Goal: Task Accomplishment & Management: Manage account settings

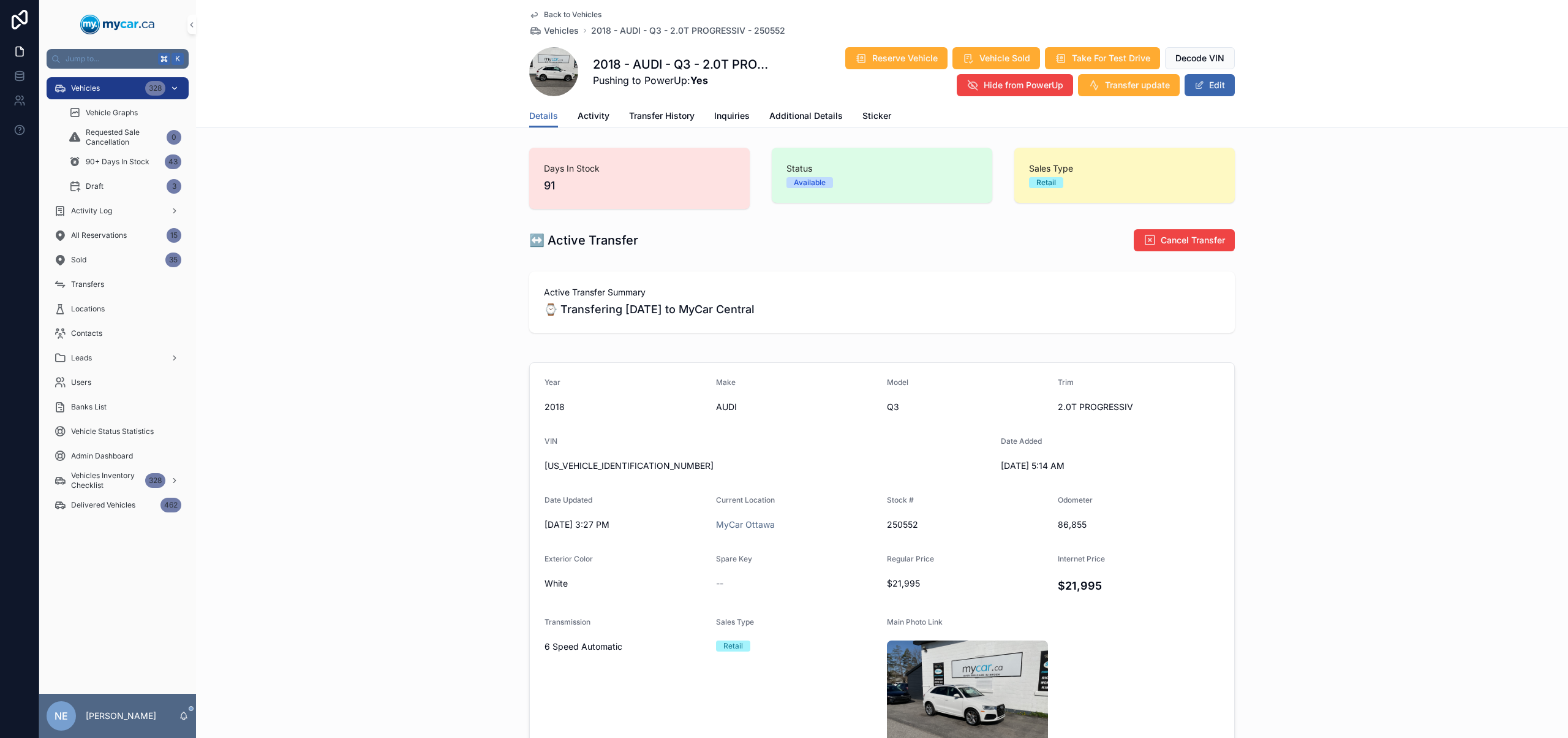
click at [106, 89] on div "Vehicles 328" at bounding box center [118, 88] width 128 height 19
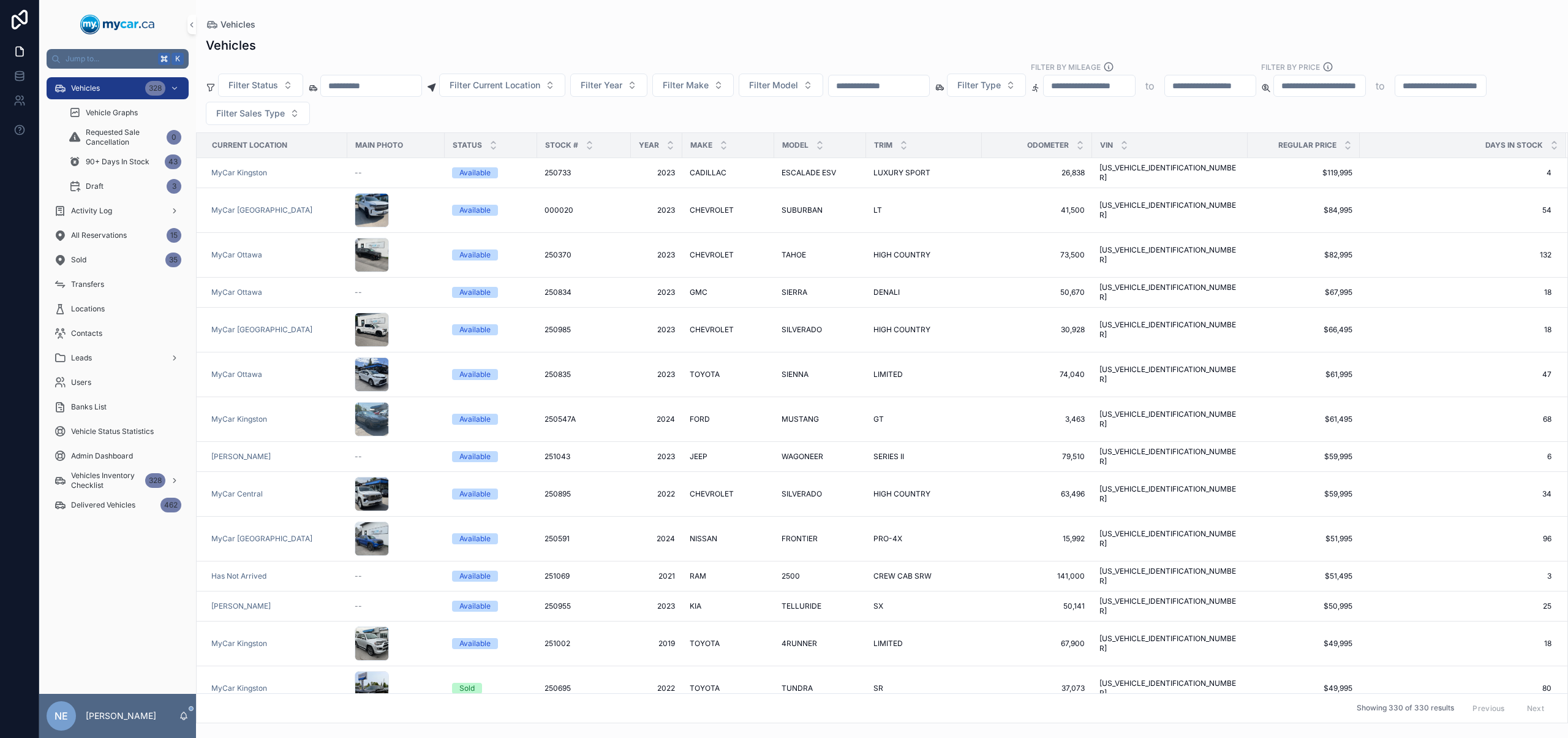
click at [896, 83] on input "scrollable content" at bounding box center [879, 86] width 100 height 17
paste input "******"
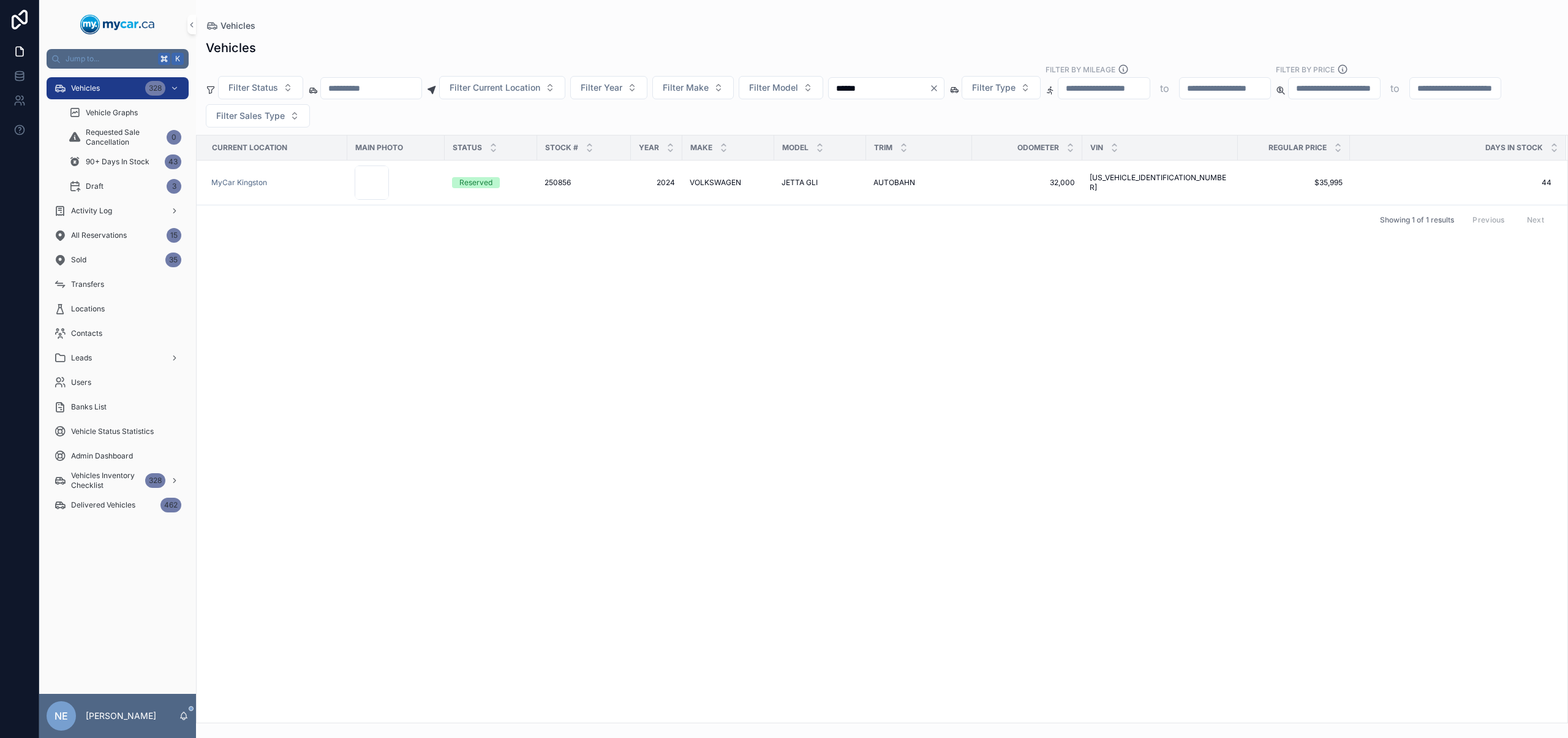
type input "******"
click at [939, 86] on icon "Clear" at bounding box center [934, 88] width 10 height 10
click at [377, 86] on input "scrollable content" at bounding box center [371, 88] width 100 height 17
type input "**********"
click at [618, 177] on td "251028 251028" at bounding box center [584, 175] width 93 height 30
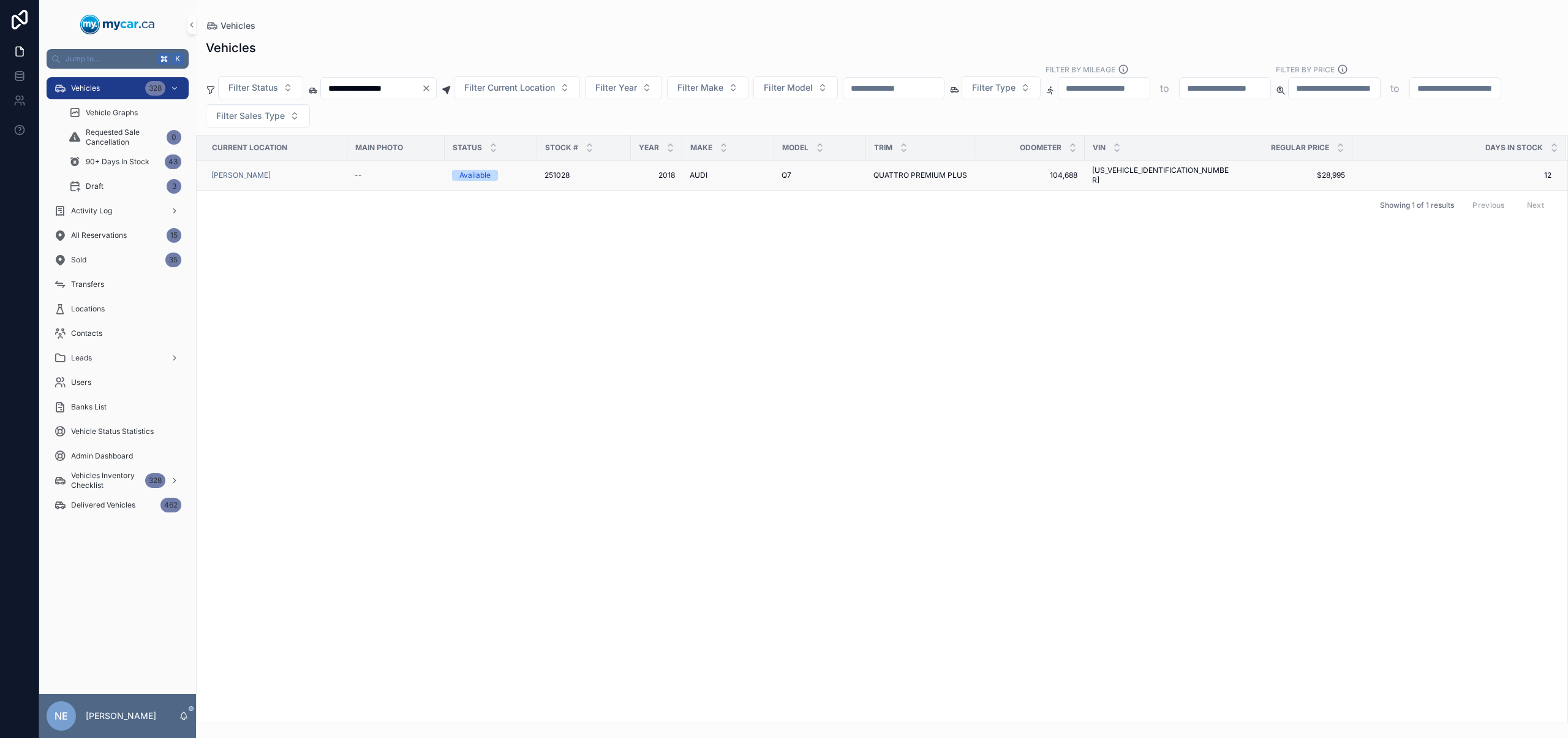
click at [753, 172] on div "AUDI AUDI" at bounding box center [728, 175] width 77 height 10
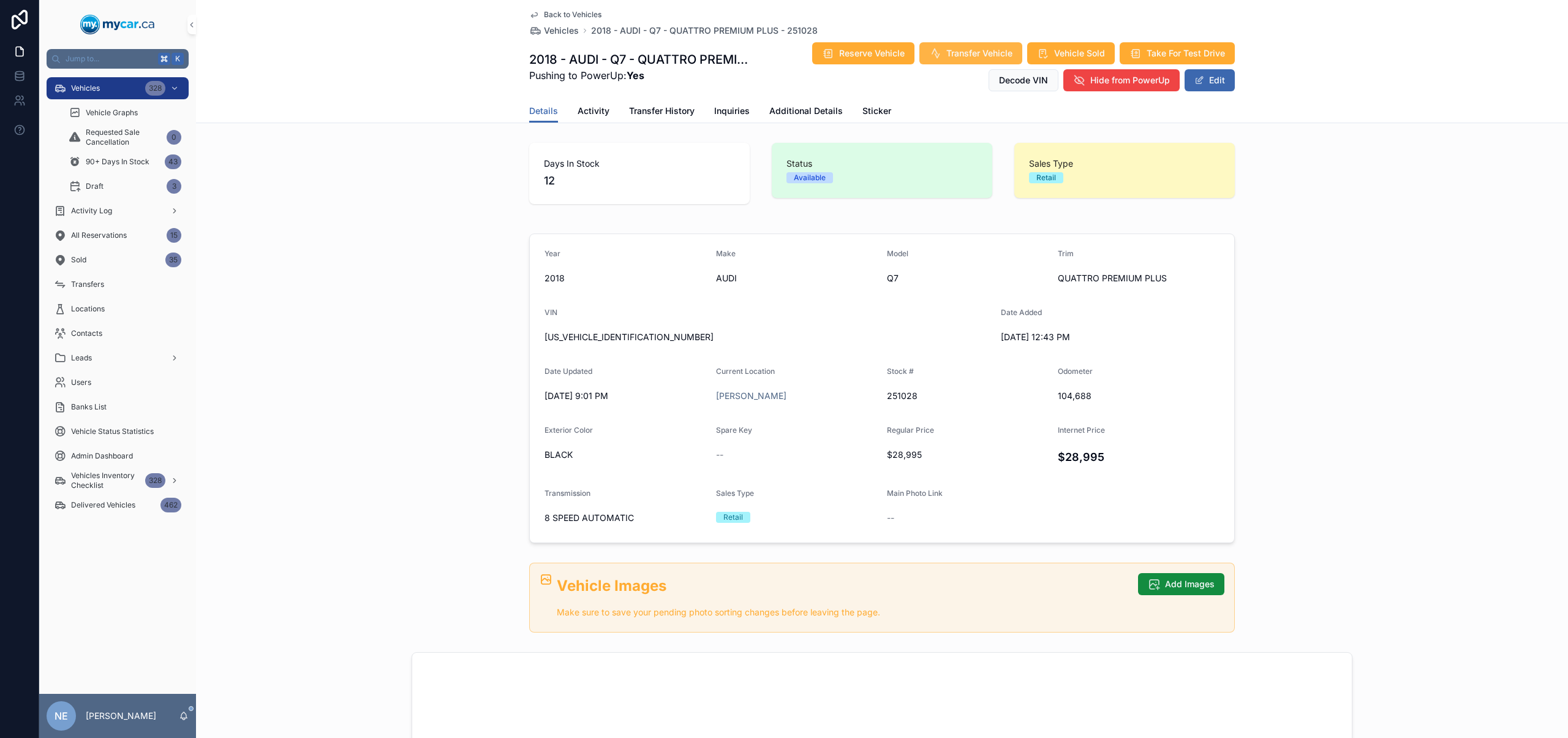
click at [965, 58] on span "Transfer Vehicle" at bounding box center [979, 54] width 66 height 12
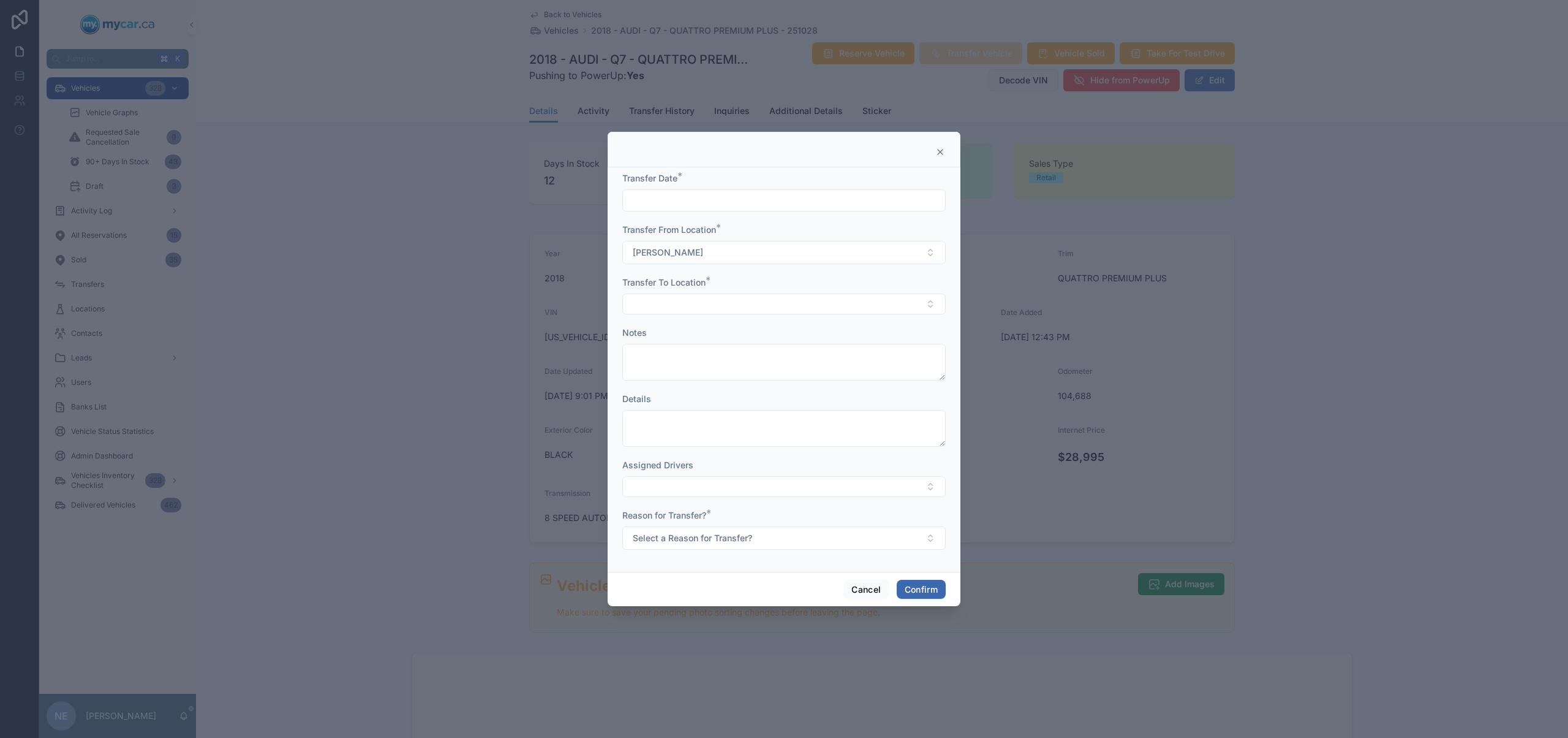
click at [840, 203] on input "text" at bounding box center [784, 200] width 322 height 17
click at [744, 357] on button "11" at bounding box center [740, 356] width 22 height 22
type input "*********"
click at [900, 306] on button "Select Button" at bounding box center [784, 304] width 324 height 21
click at [724, 396] on div "MyCar Central" at bounding box center [784, 391] width 317 height 19
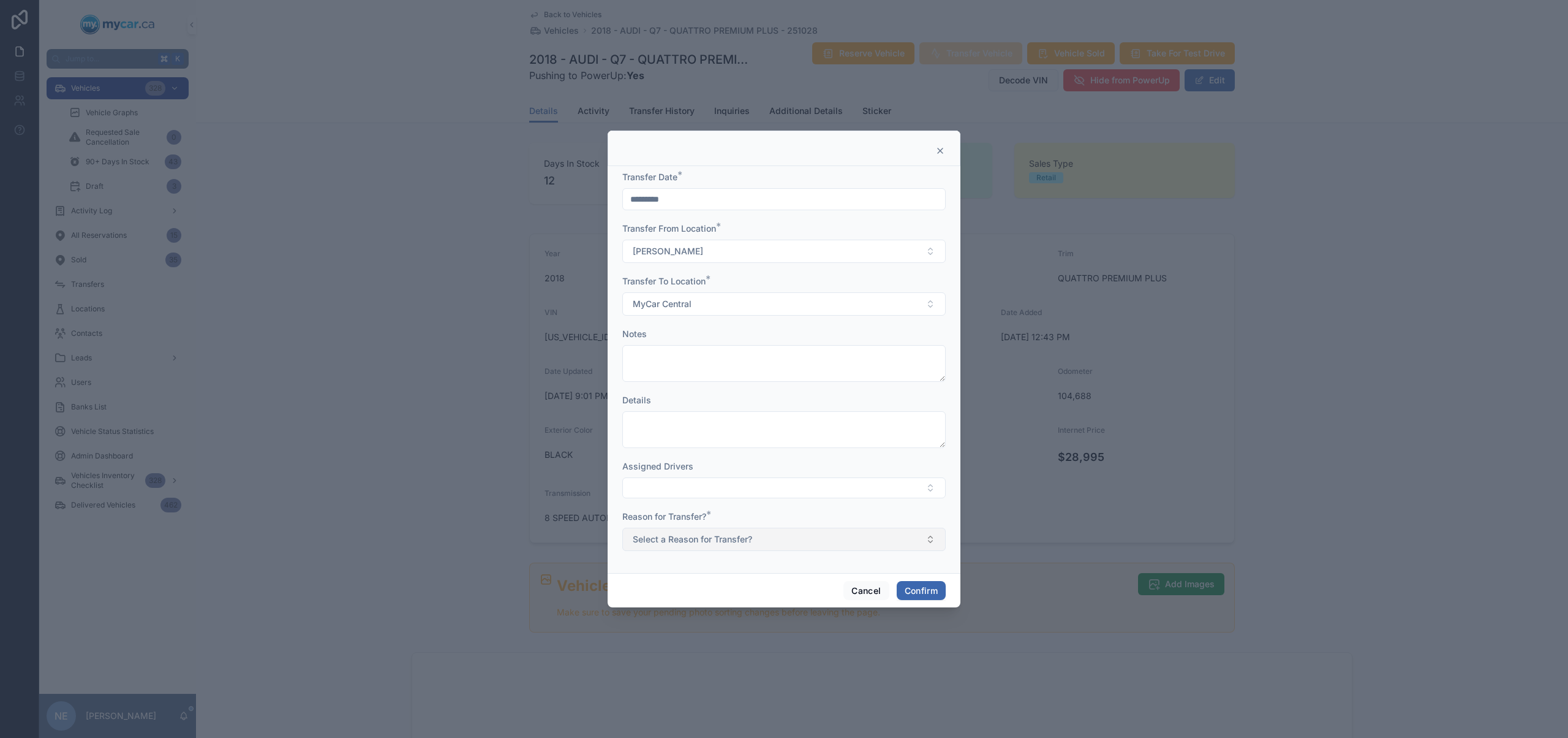
click at [802, 542] on button "Select a Reason for Transfer?" at bounding box center [784, 539] width 324 height 23
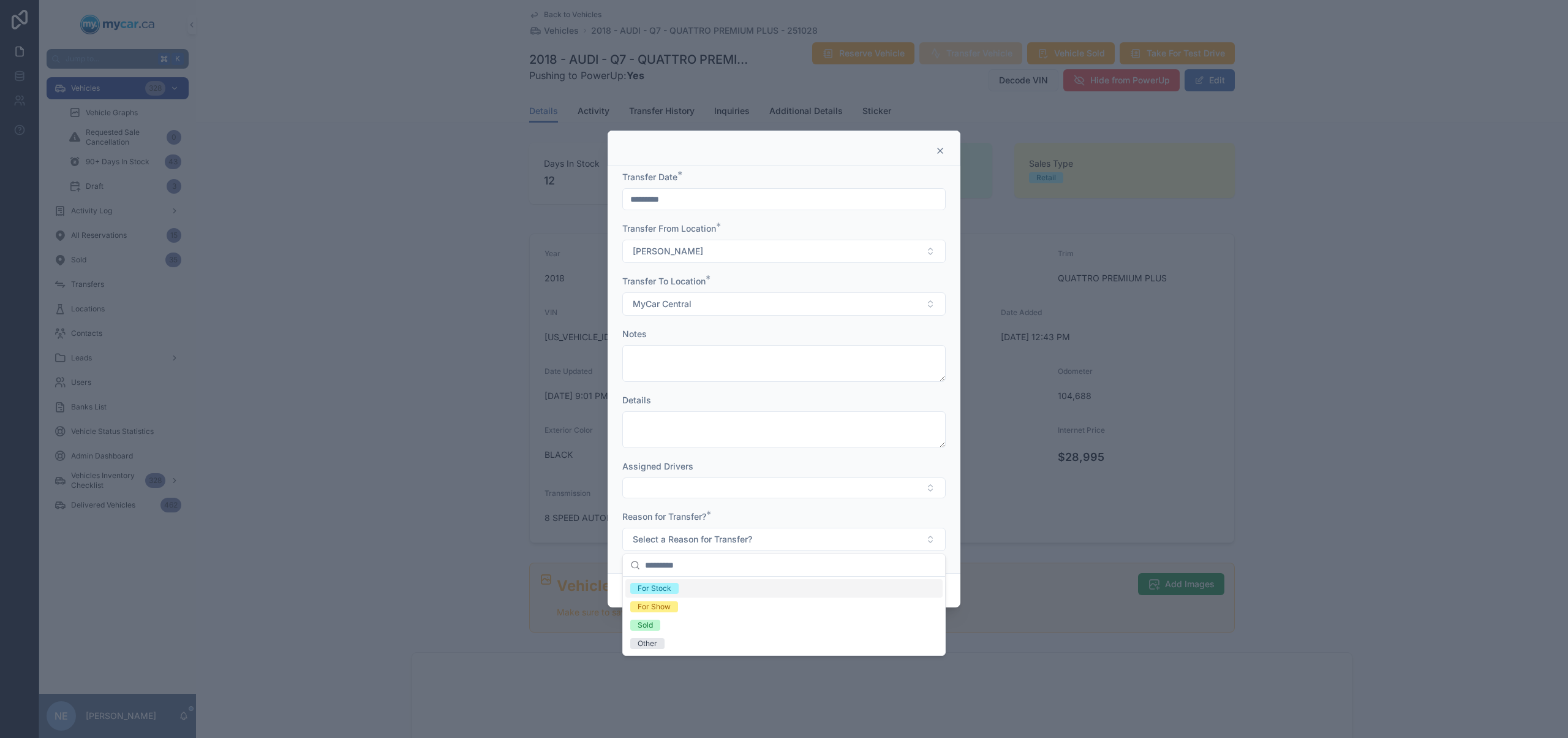
click at [761, 588] on div "For Stock" at bounding box center [784, 589] width 317 height 19
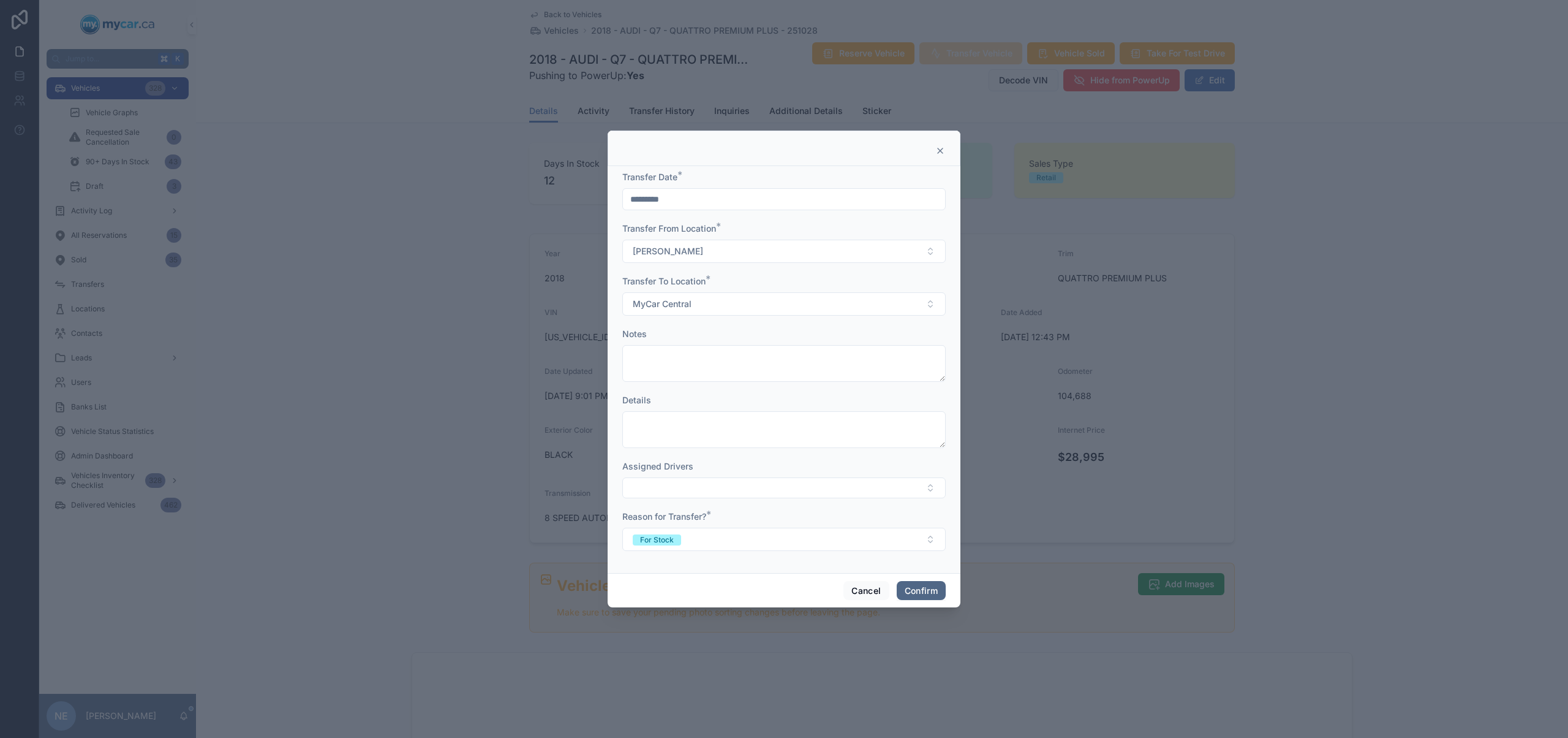
click at [920, 594] on button "Confirm" at bounding box center [921, 590] width 49 height 19
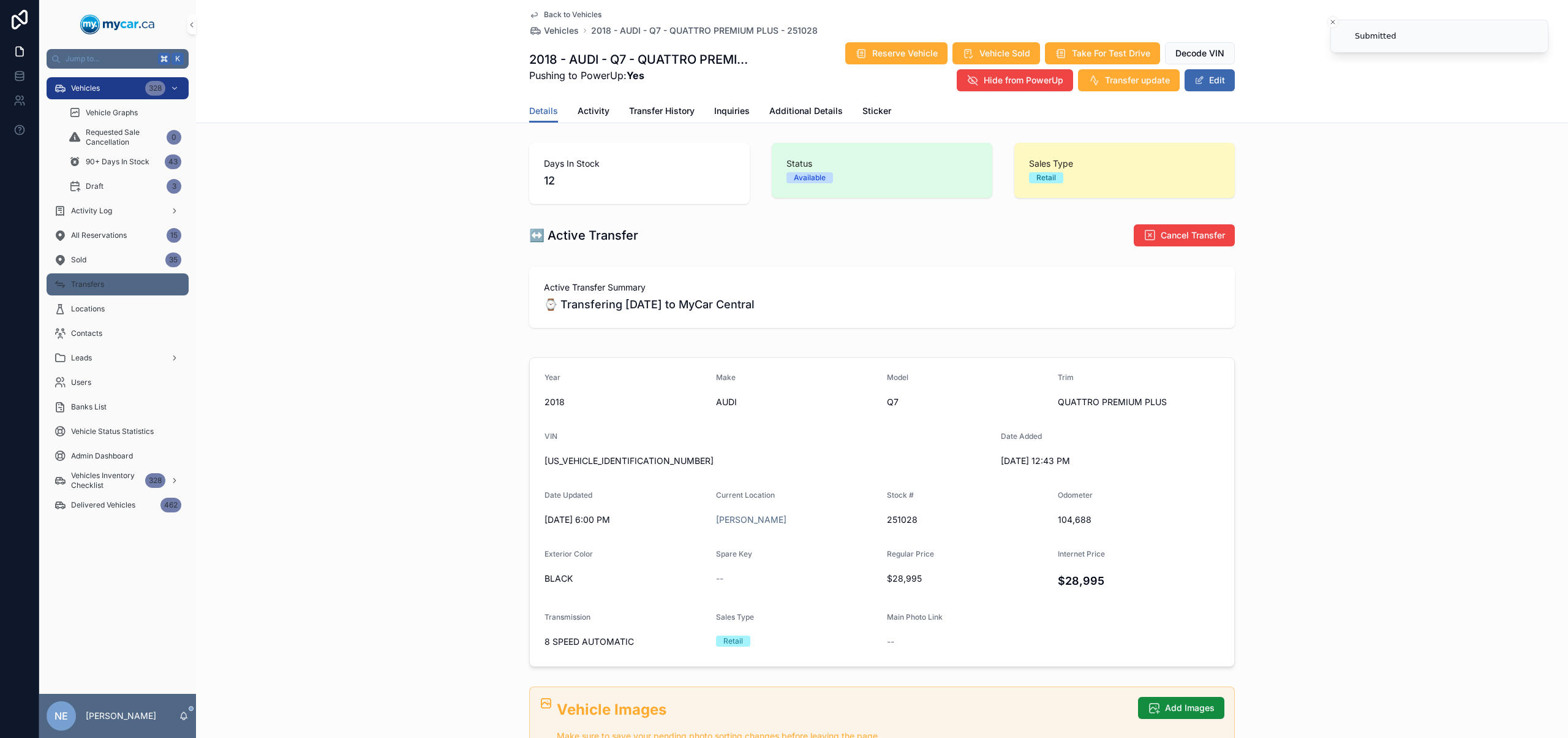
click at [107, 281] on div "Transfers" at bounding box center [118, 284] width 128 height 19
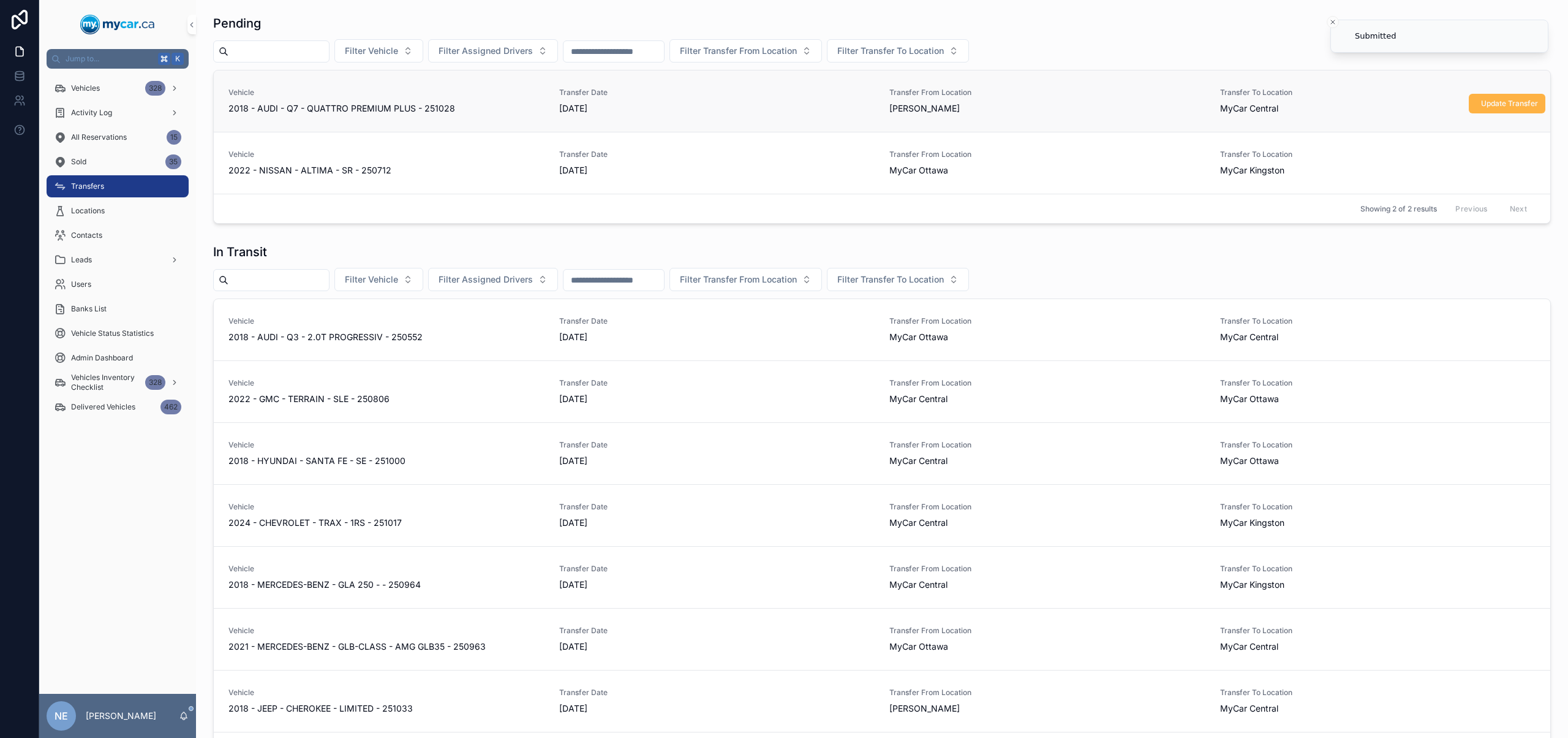
click at [1486, 108] on span "Update Transfer" at bounding box center [1510, 104] width 57 height 10
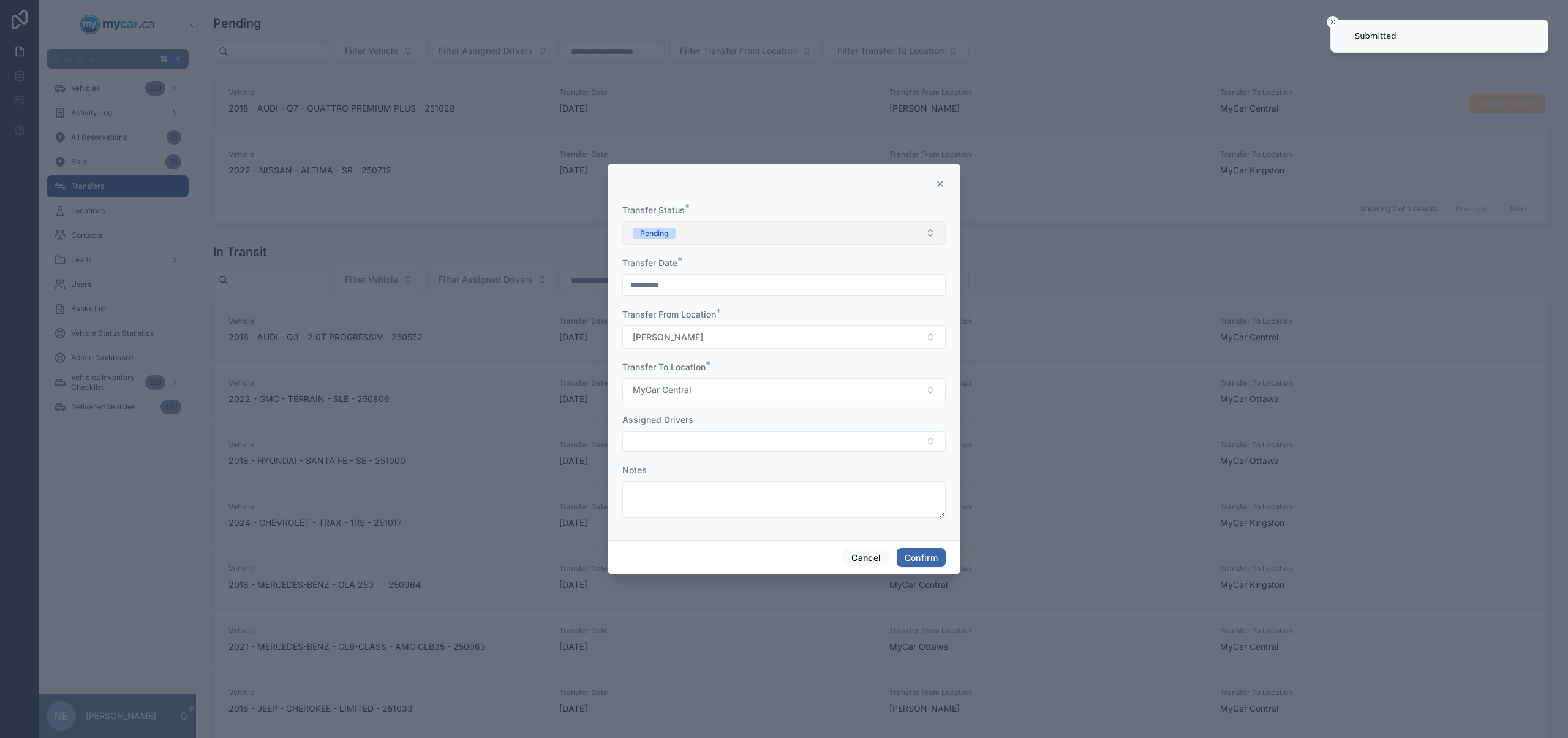
click at [779, 229] on button "Pending" at bounding box center [784, 233] width 324 height 23
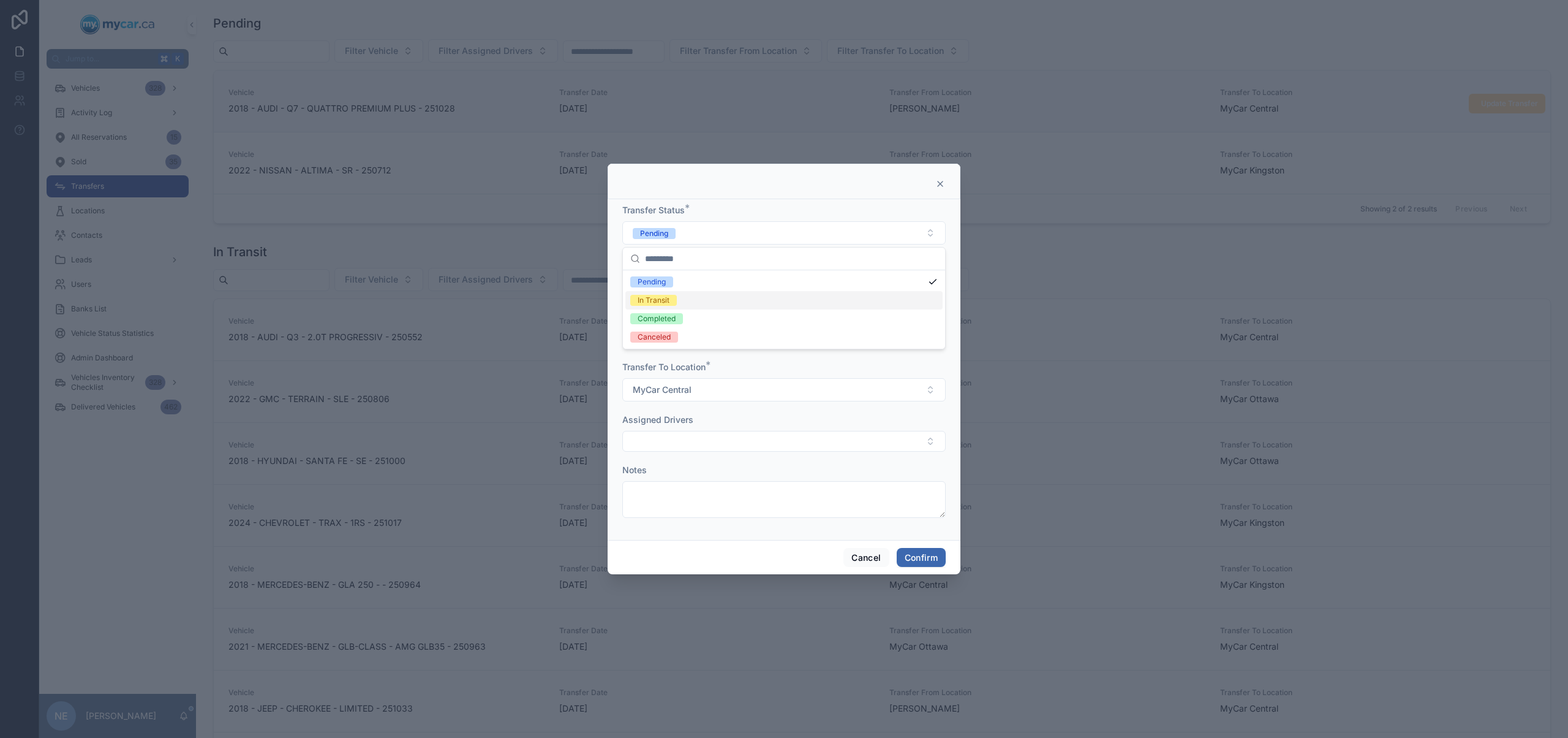
click at [802, 300] on div "In Transit" at bounding box center [784, 300] width 317 height 19
click at [943, 552] on button "Confirm" at bounding box center [921, 557] width 49 height 19
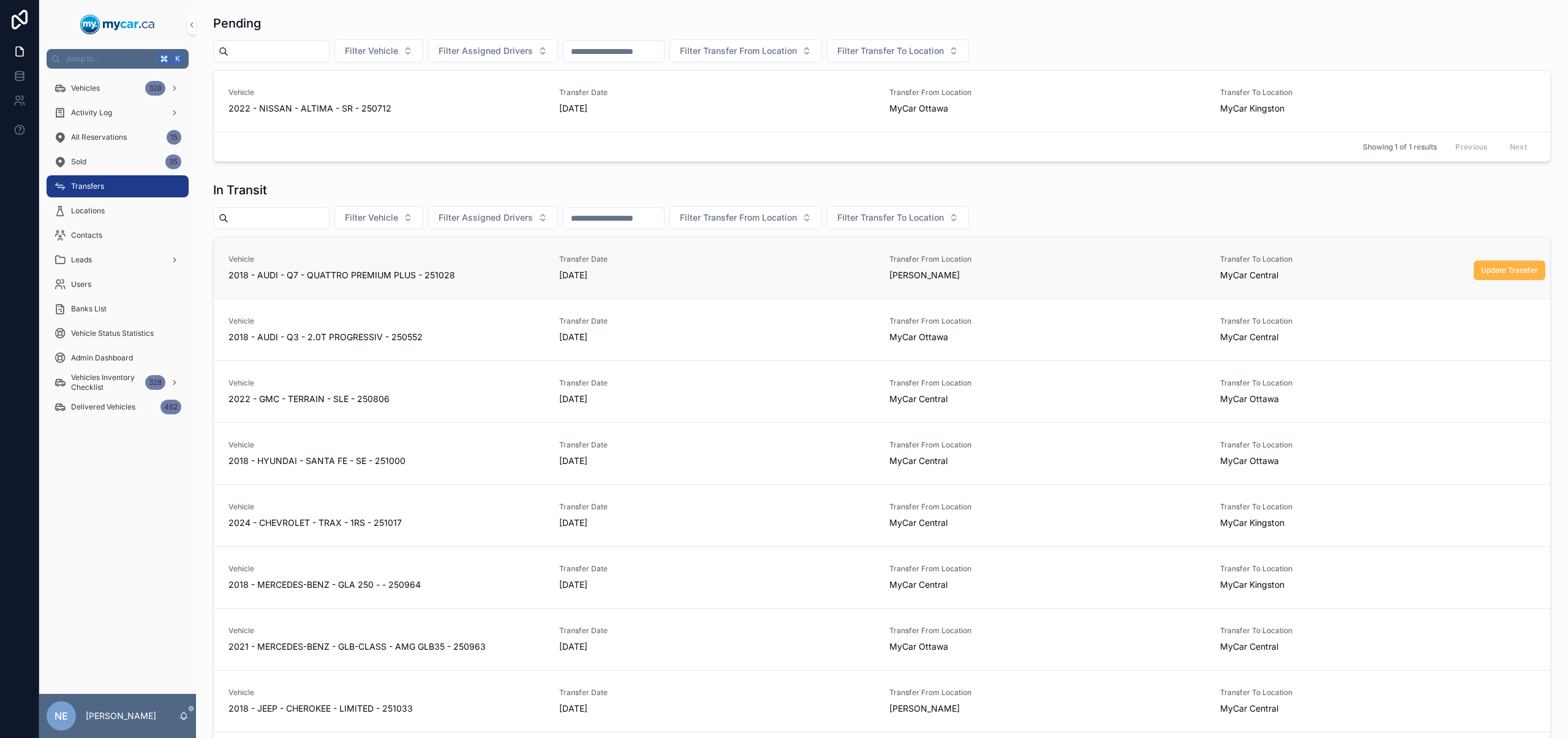
click at [1482, 269] on span "Update Transfer" at bounding box center [1510, 270] width 57 height 10
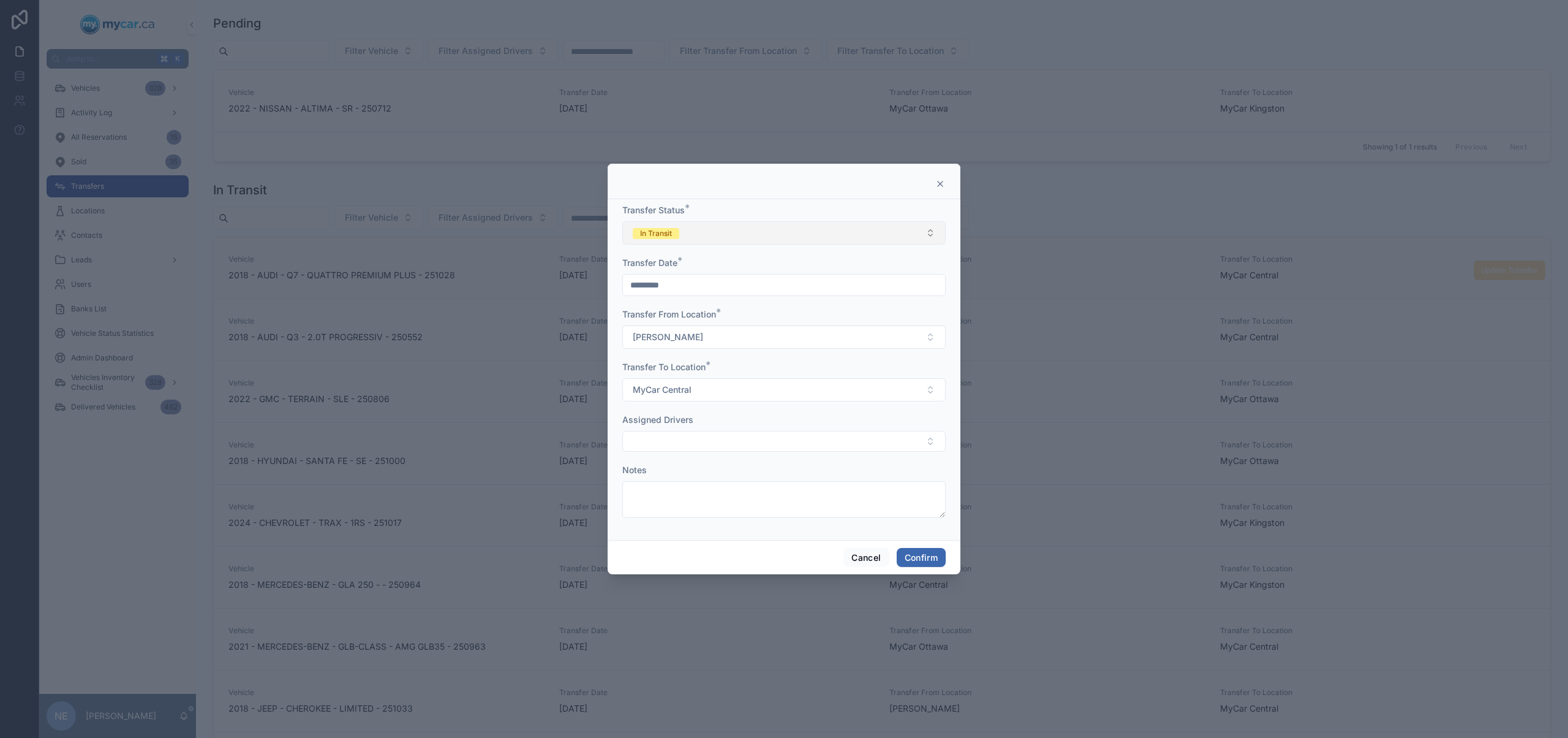
click at [855, 232] on button "In Transit" at bounding box center [784, 233] width 324 height 23
click at [778, 314] on div "Completed" at bounding box center [784, 319] width 317 height 19
click at [941, 564] on button "Confirm" at bounding box center [921, 557] width 49 height 19
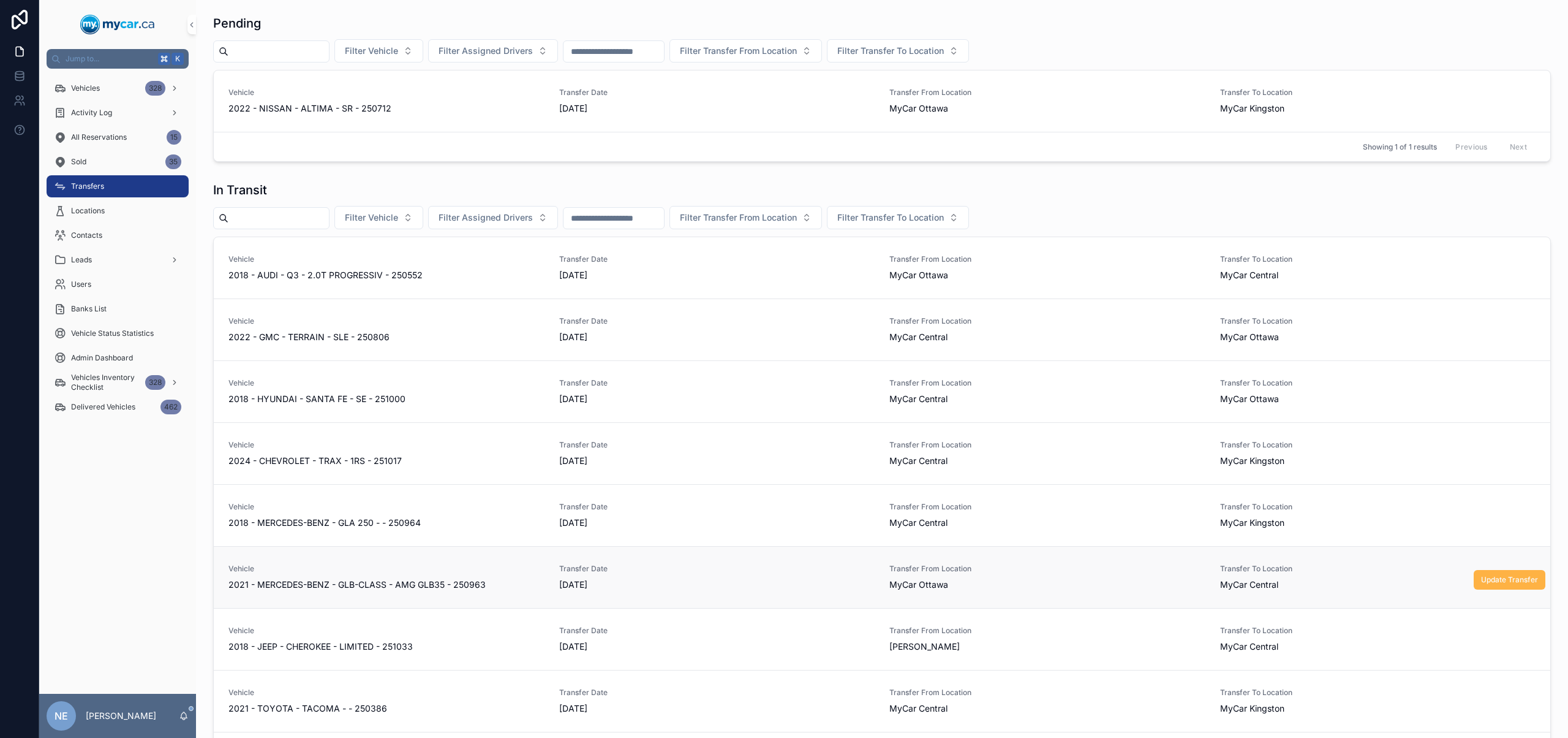
click at [1499, 577] on span "Update Transfer" at bounding box center [1510, 579] width 57 height 10
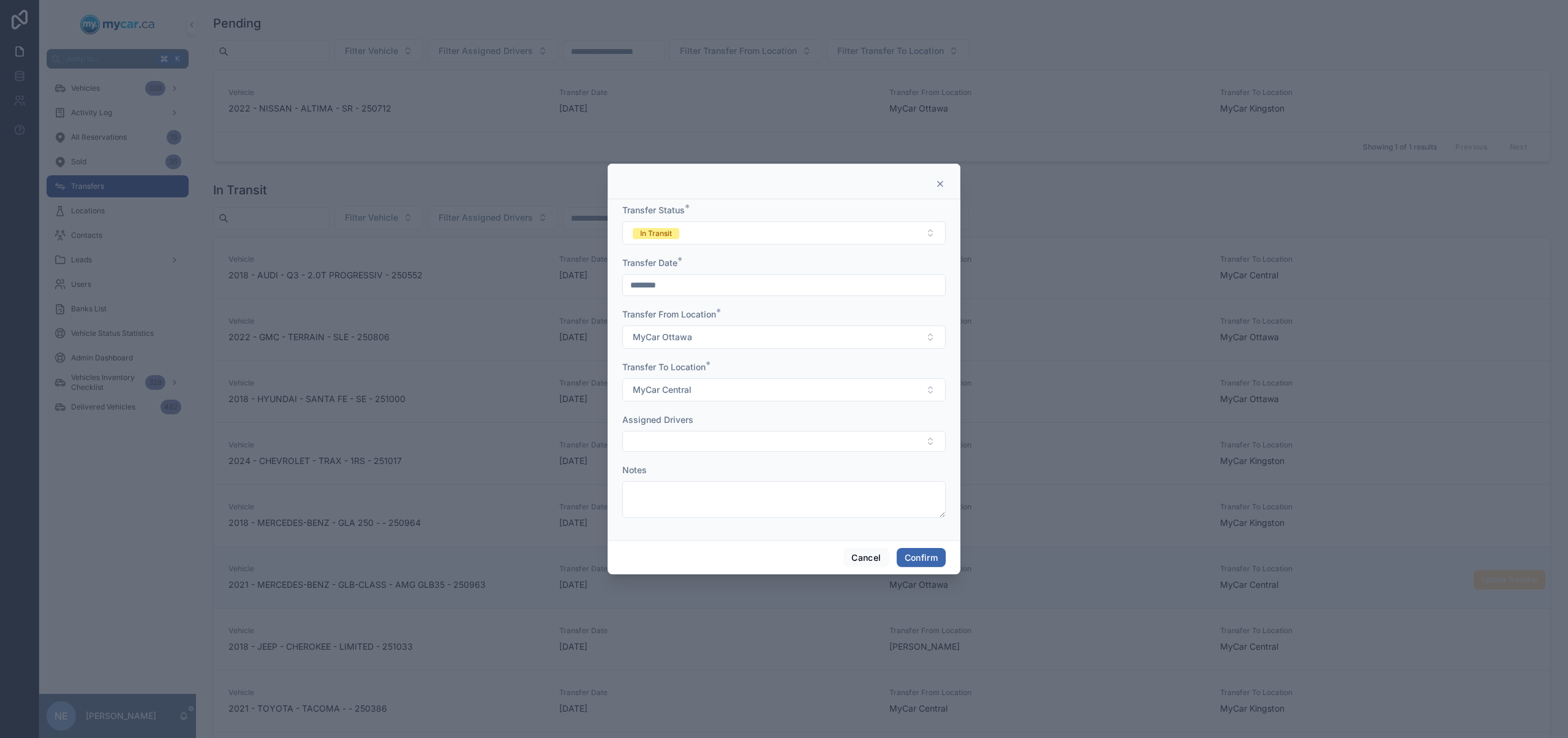
click at [844, 220] on div "Transfer Status * In Transit" at bounding box center [784, 224] width 324 height 40
click at [840, 226] on button "In Transit" at bounding box center [784, 233] width 324 height 23
click at [710, 318] on div "Completed" at bounding box center [784, 319] width 317 height 19
click at [931, 571] on div "Cancel Confirm" at bounding box center [784, 557] width 353 height 35
click at [935, 559] on button "Confirm" at bounding box center [921, 557] width 49 height 19
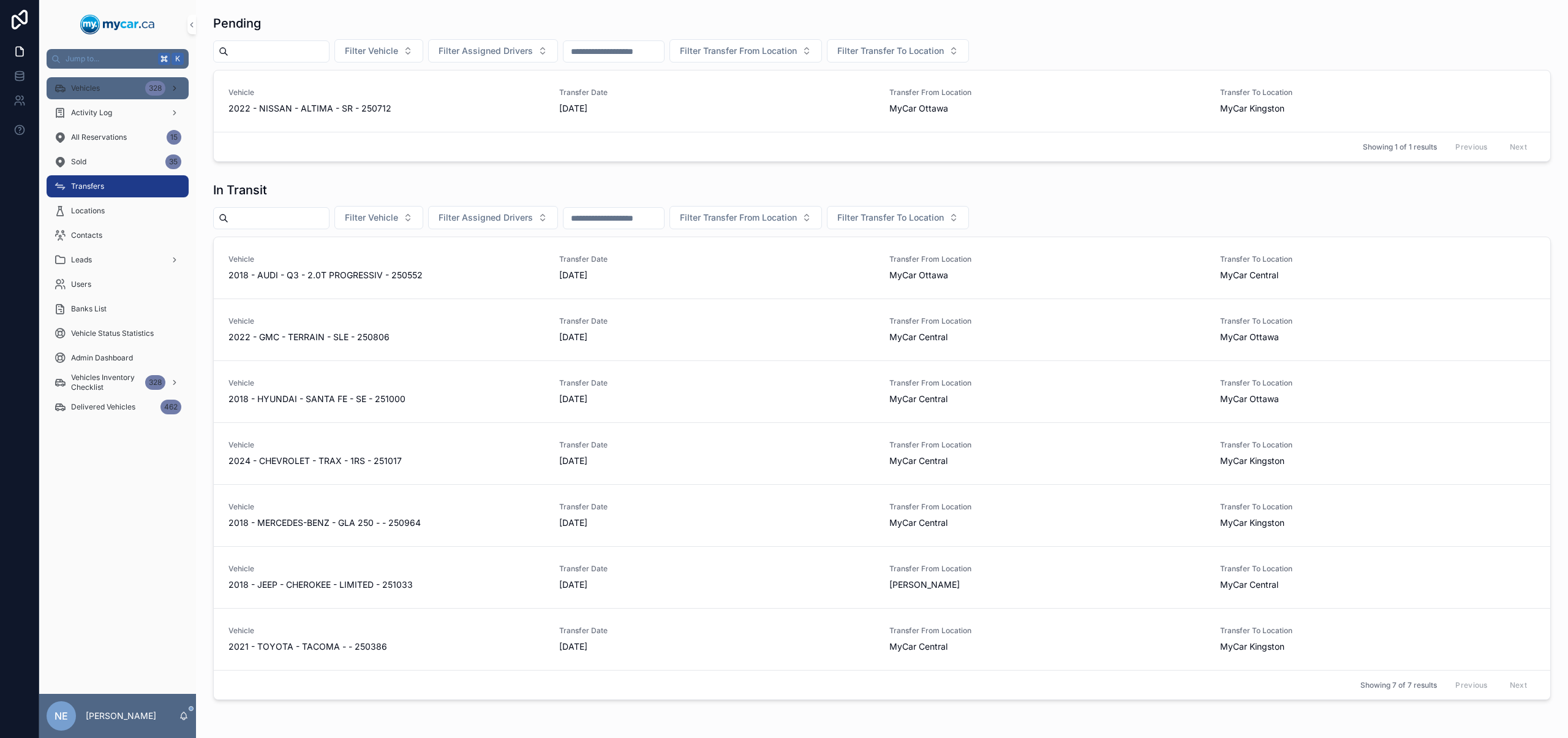
click at [119, 90] on div "Vehicles 328" at bounding box center [118, 88] width 128 height 19
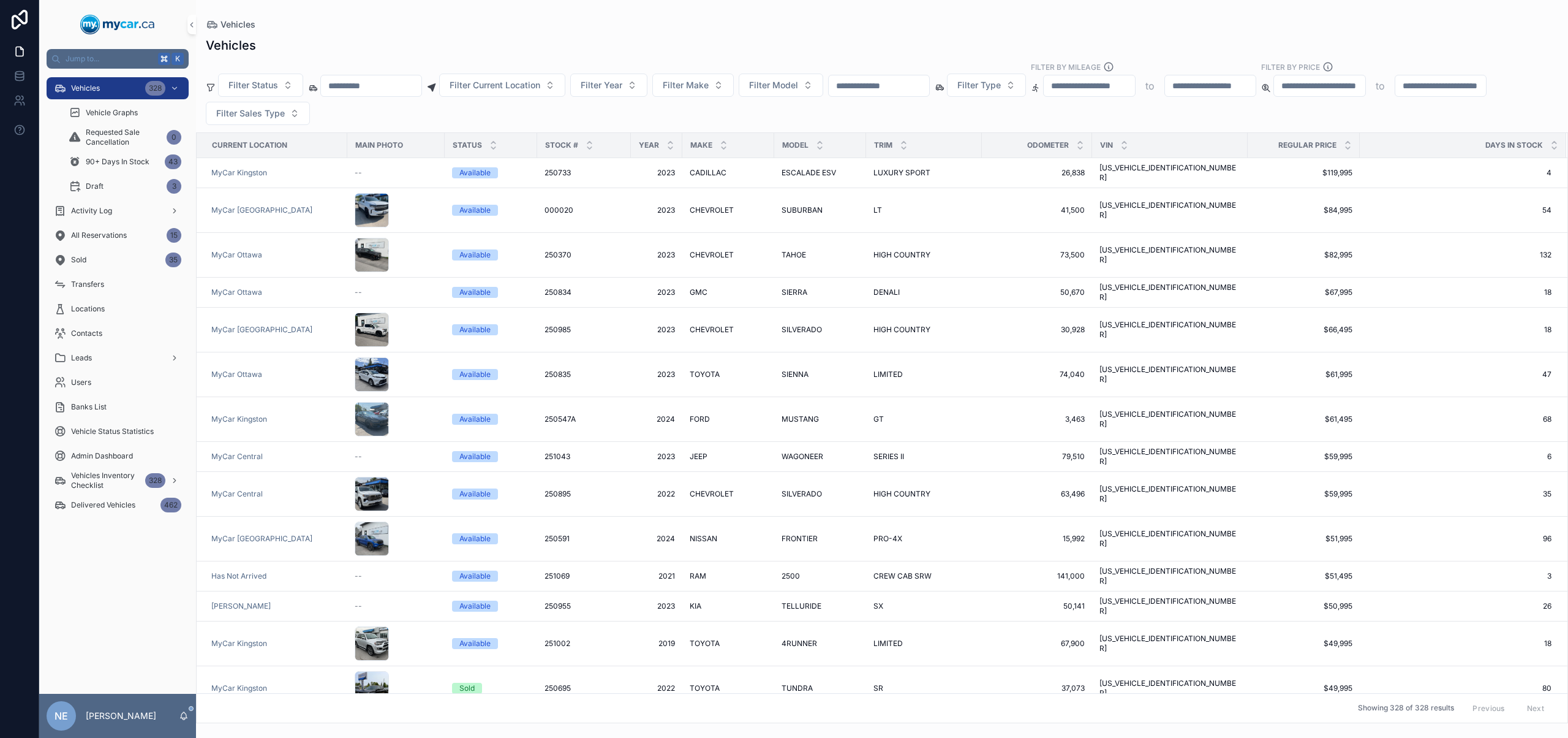
click at [913, 86] on input "scrollable content" at bounding box center [879, 86] width 100 height 17
paste input "******"
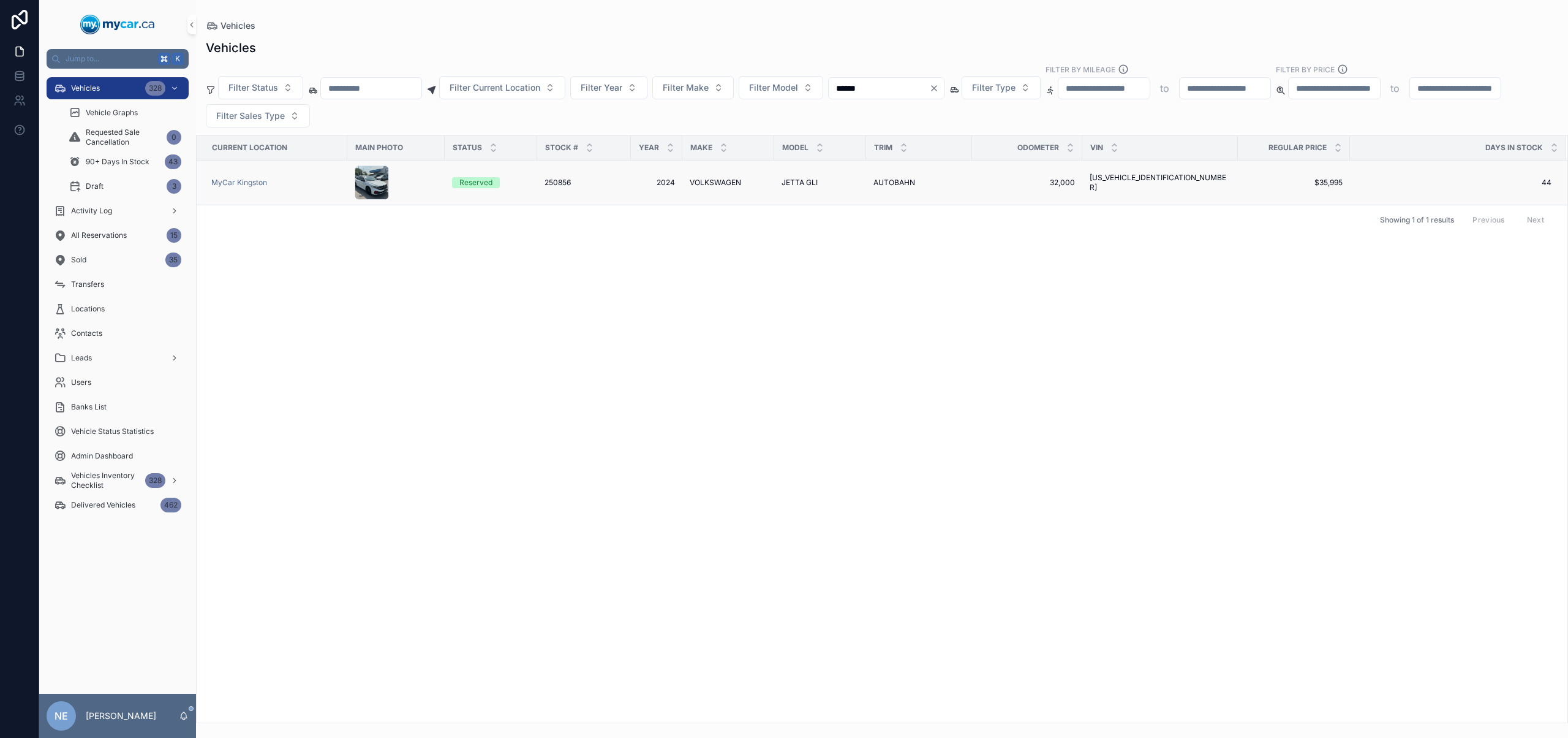
type input "******"
click at [592, 179] on div "250856 250856" at bounding box center [584, 182] width 79 height 10
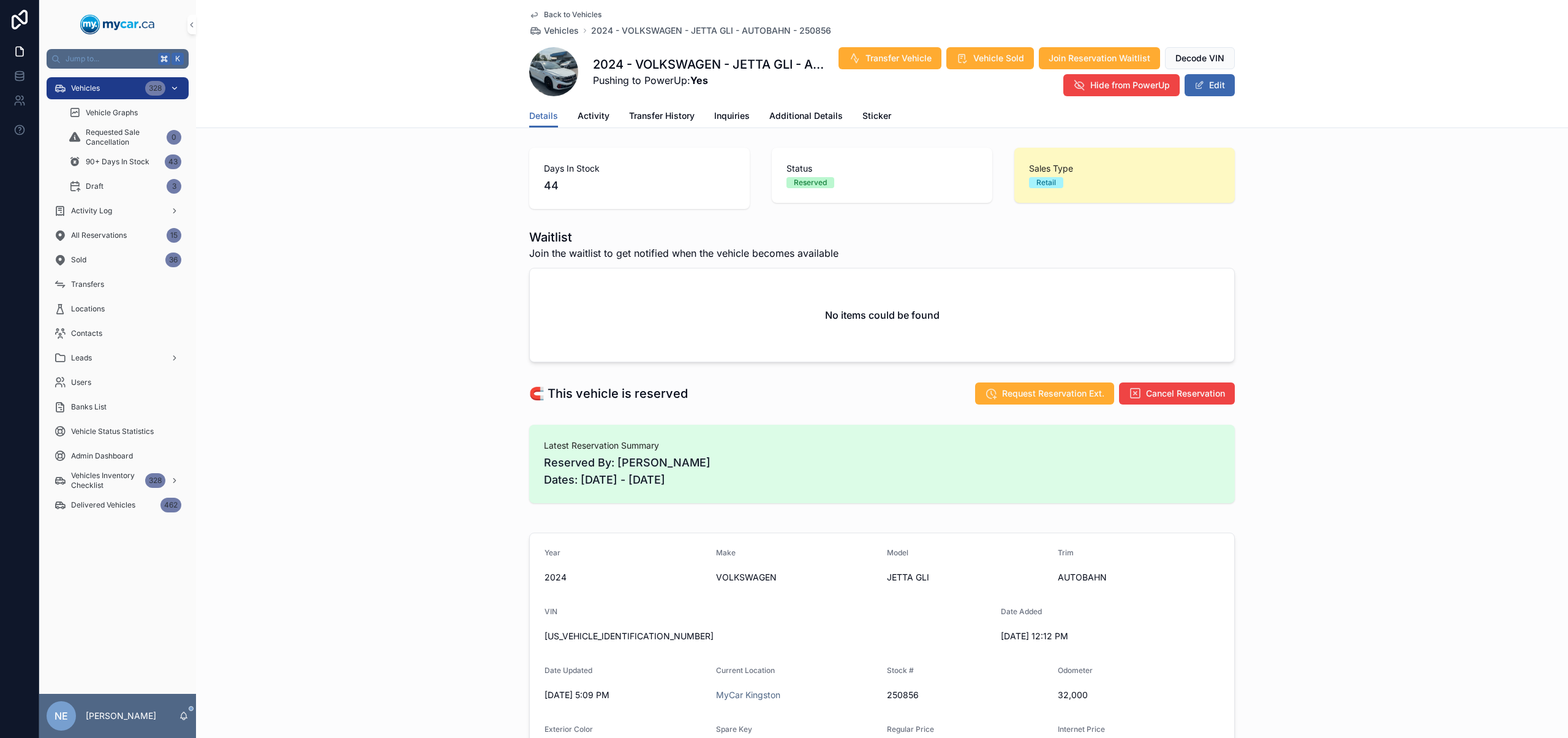
click at [124, 93] on div "Vehicles 328" at bounding box center [118, 88] width 128 height 19
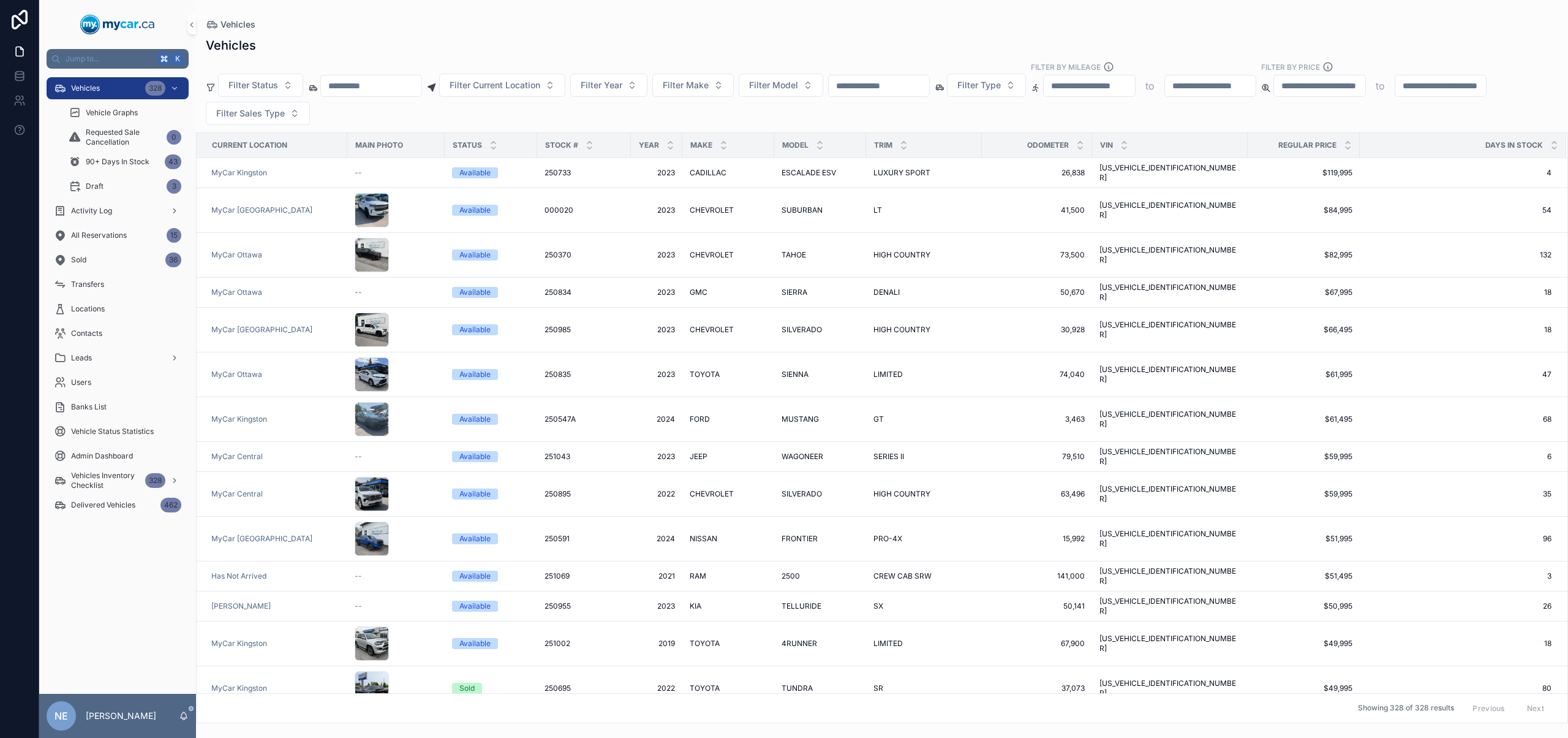
click at [896, 90] on input "scrollable content" at bounding box center [879, 86] width 100 height 17
paste input "*******"
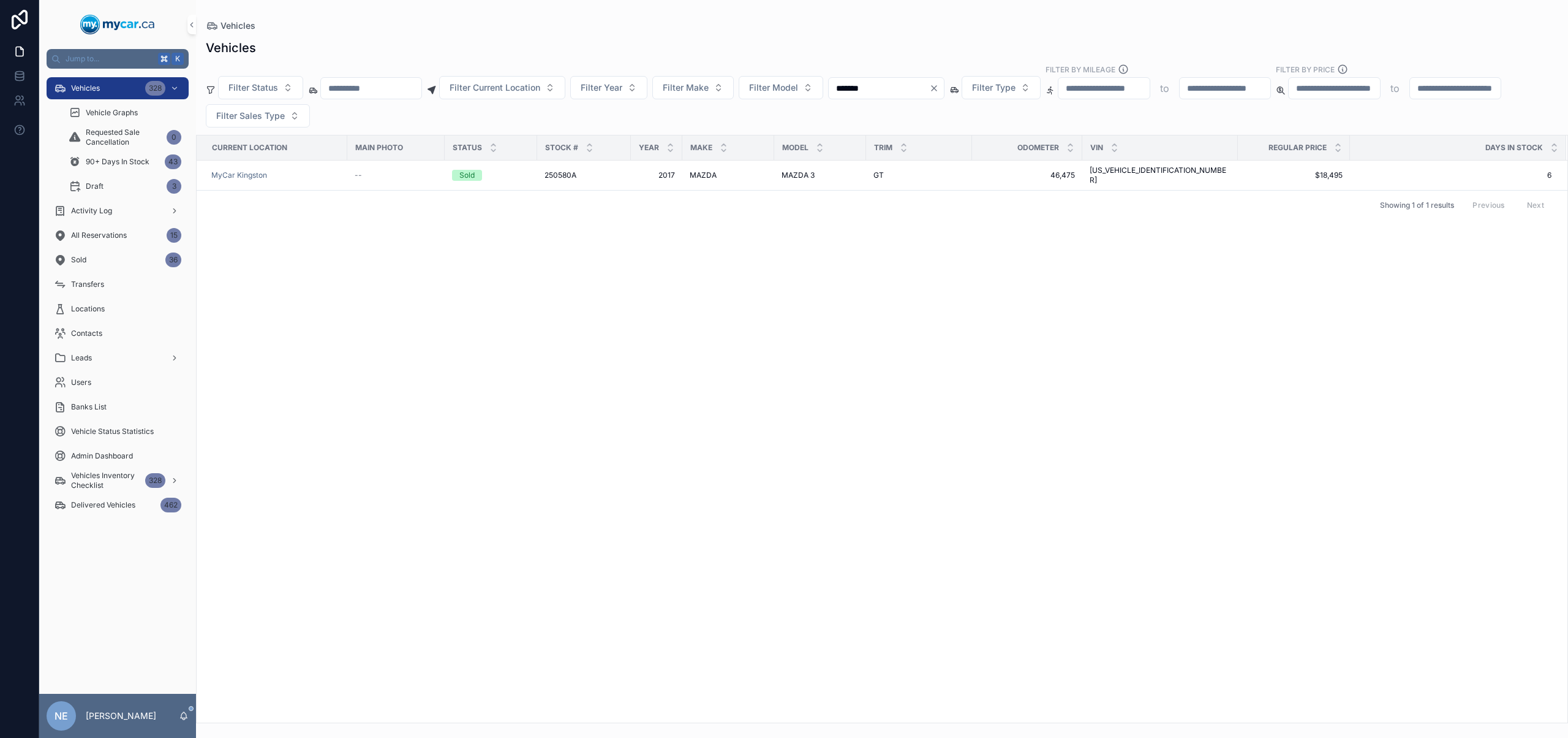
type input "*******"
